Goal: Transaction & Acquisition: Purchase product/service

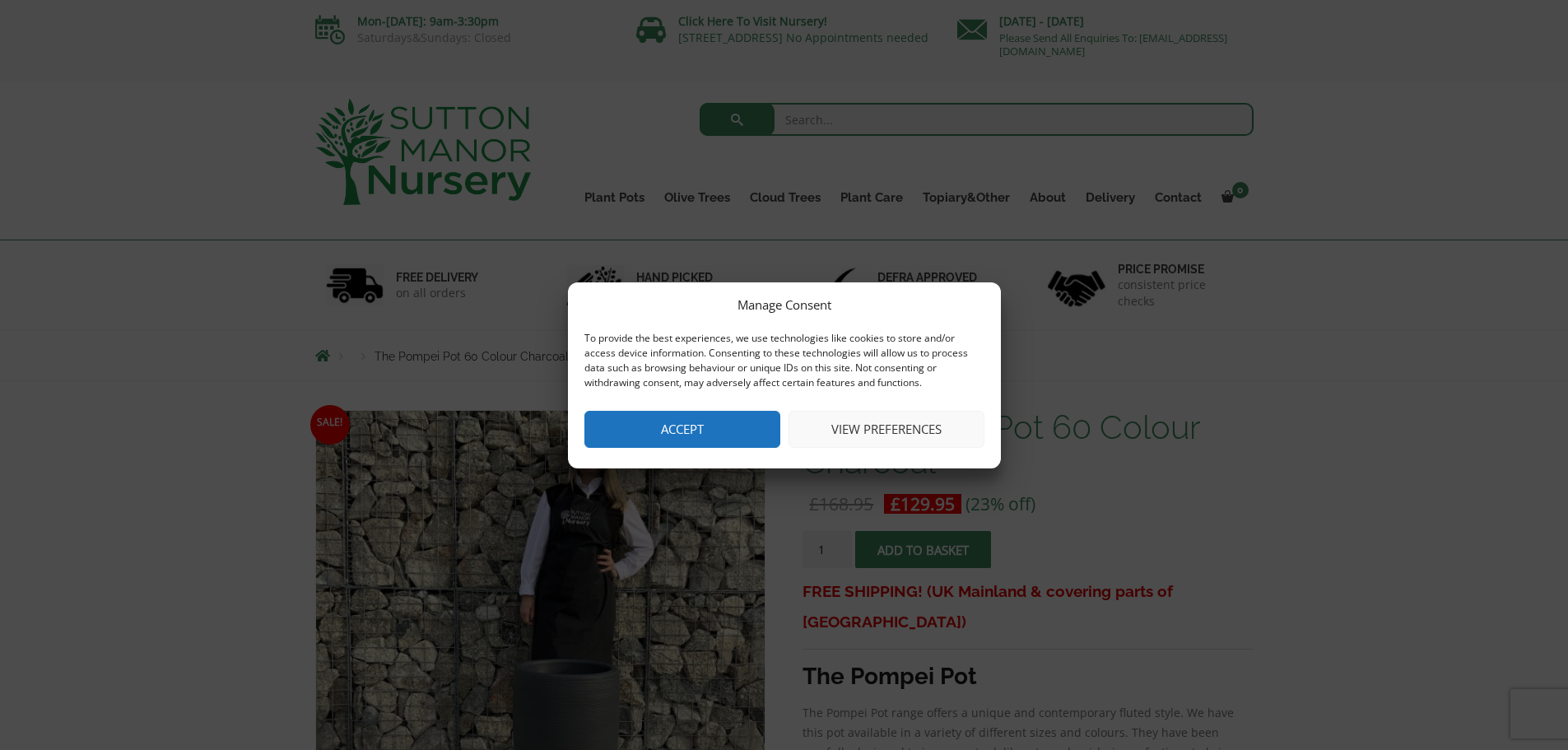
click at [690, 427] on button "Accept" at bounding box center [682, 429] width 196 height 37
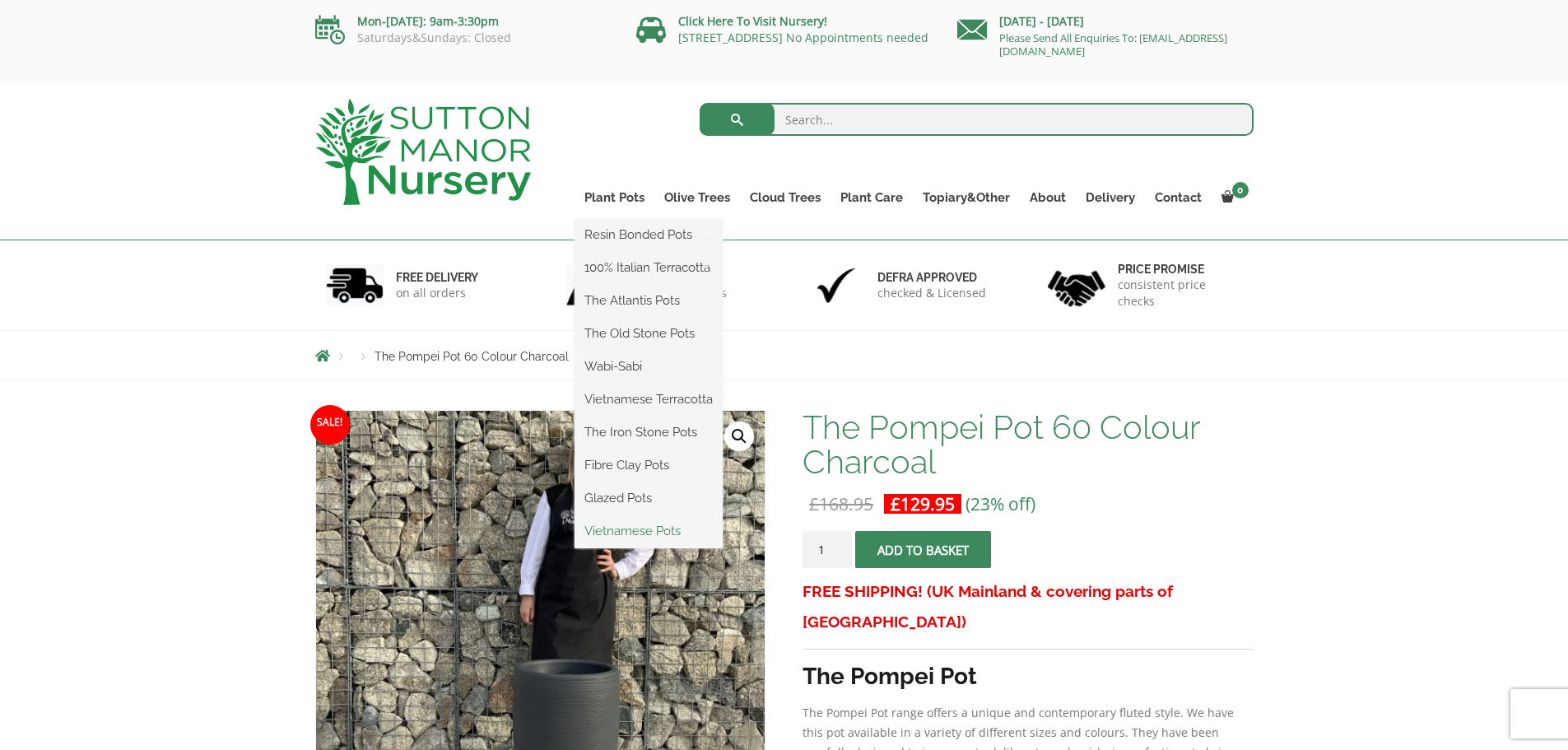
click at [655, 525] on link "Vietnamese Pots" at bounding box center [648, 530] width 148 height 24
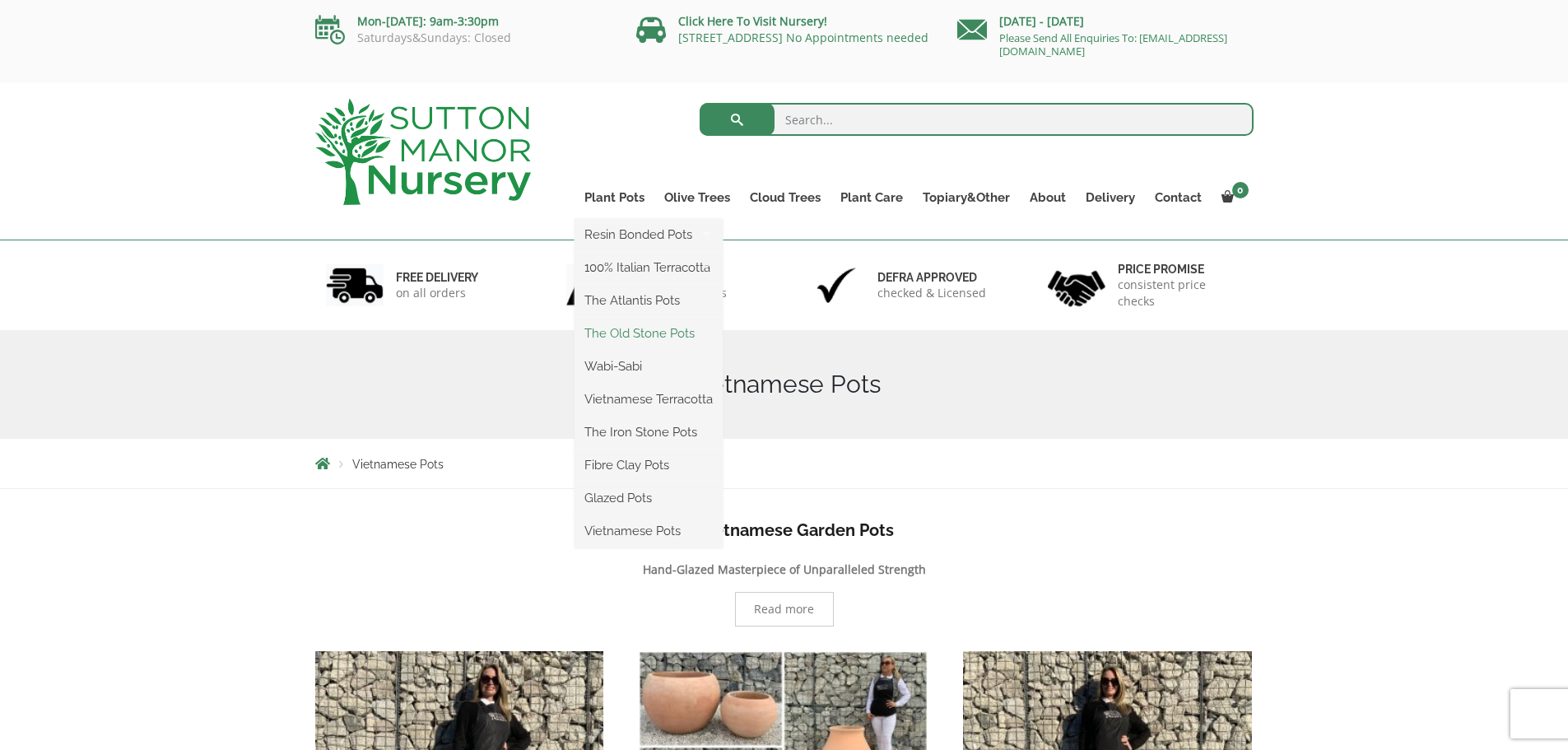
click at [643, 333] on link "The Old Stone Pots" at bounding box center [648, 333] width 148 height 24
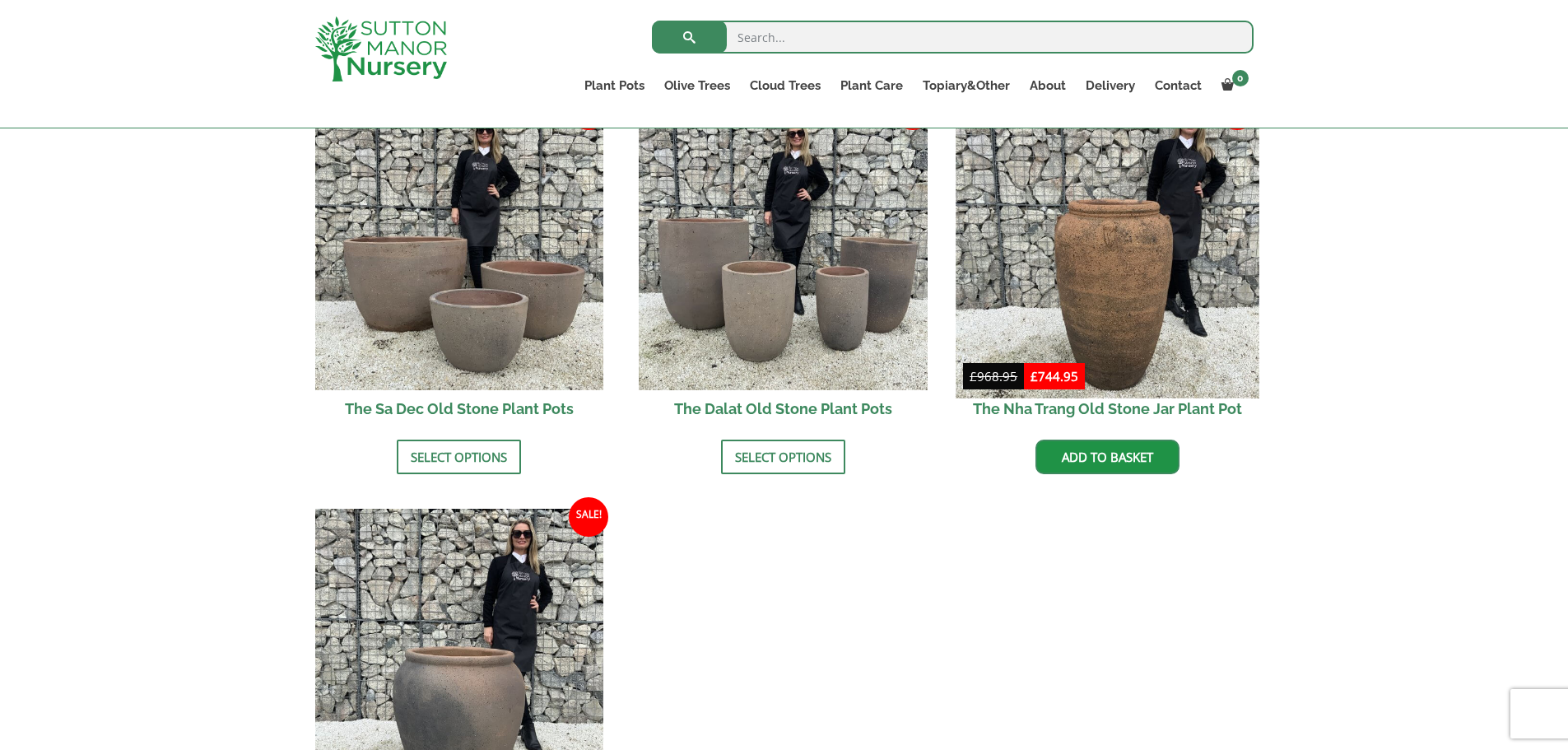
scroll to position [1070, 0]
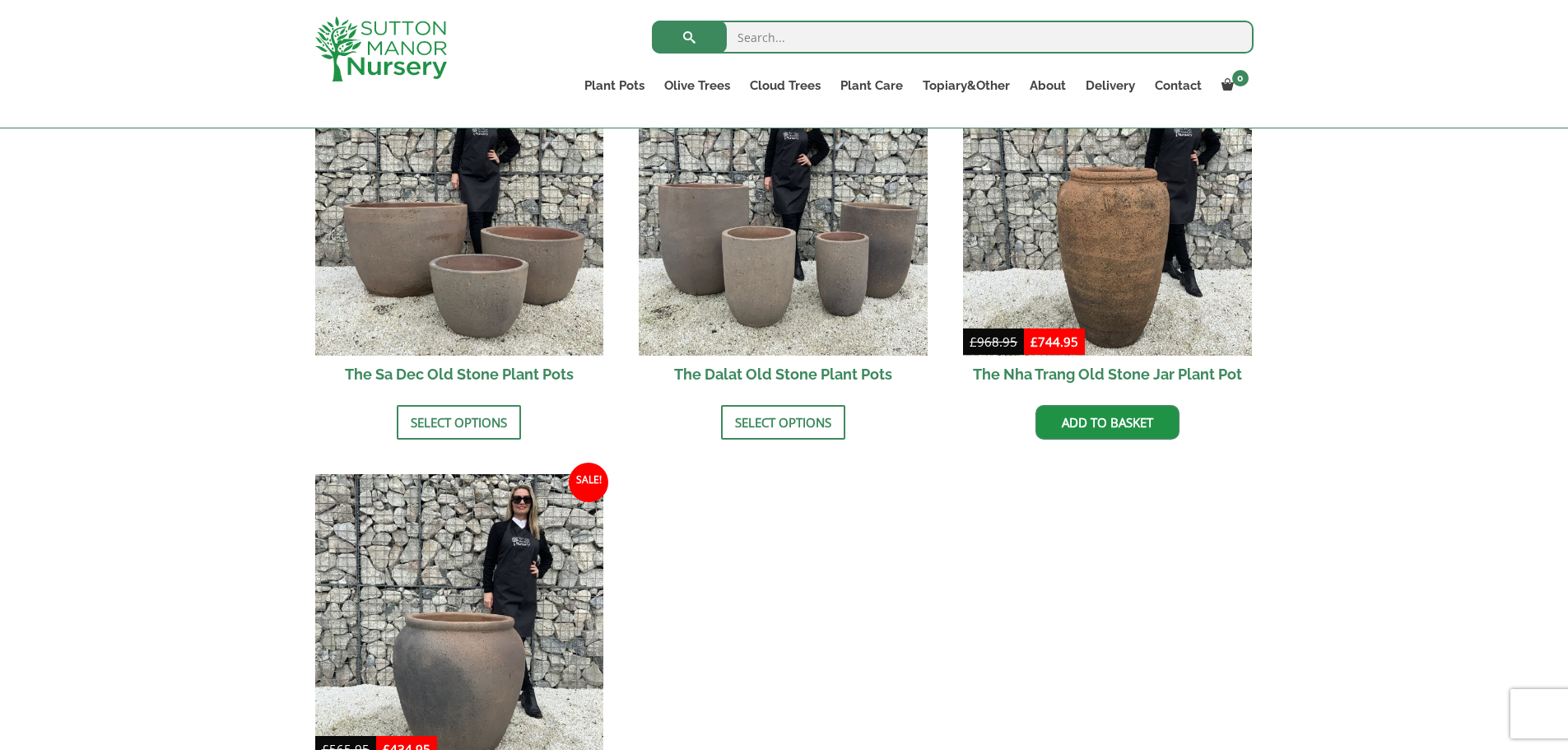
click at [1103, 355] on h2 "The Nha Trang Old Stone Jar Plant Pot" at bounding box center [1108, 374] width 289 height 37
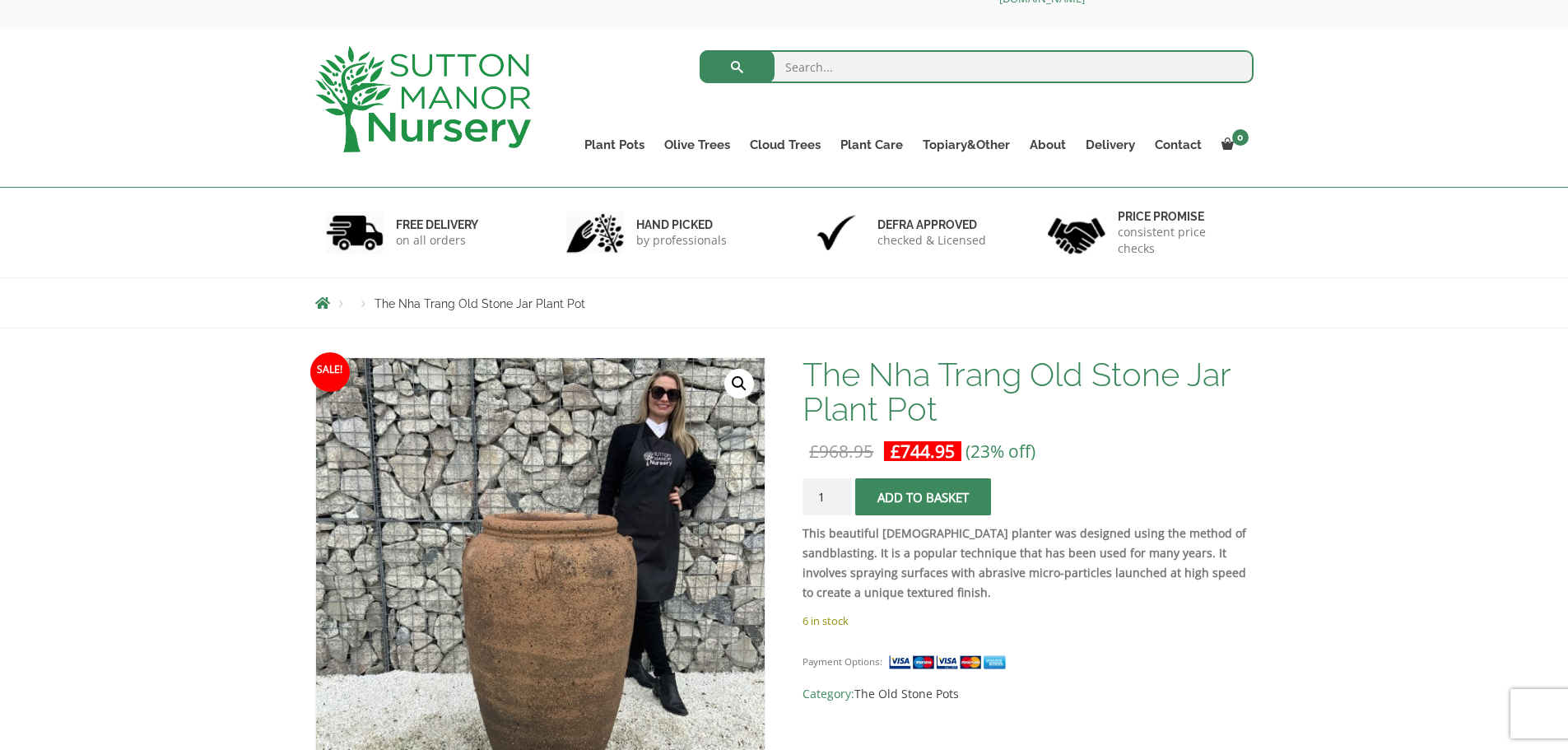
scroll to position [217, 0]
